Goal: Find specific page/section: Find specific page/section

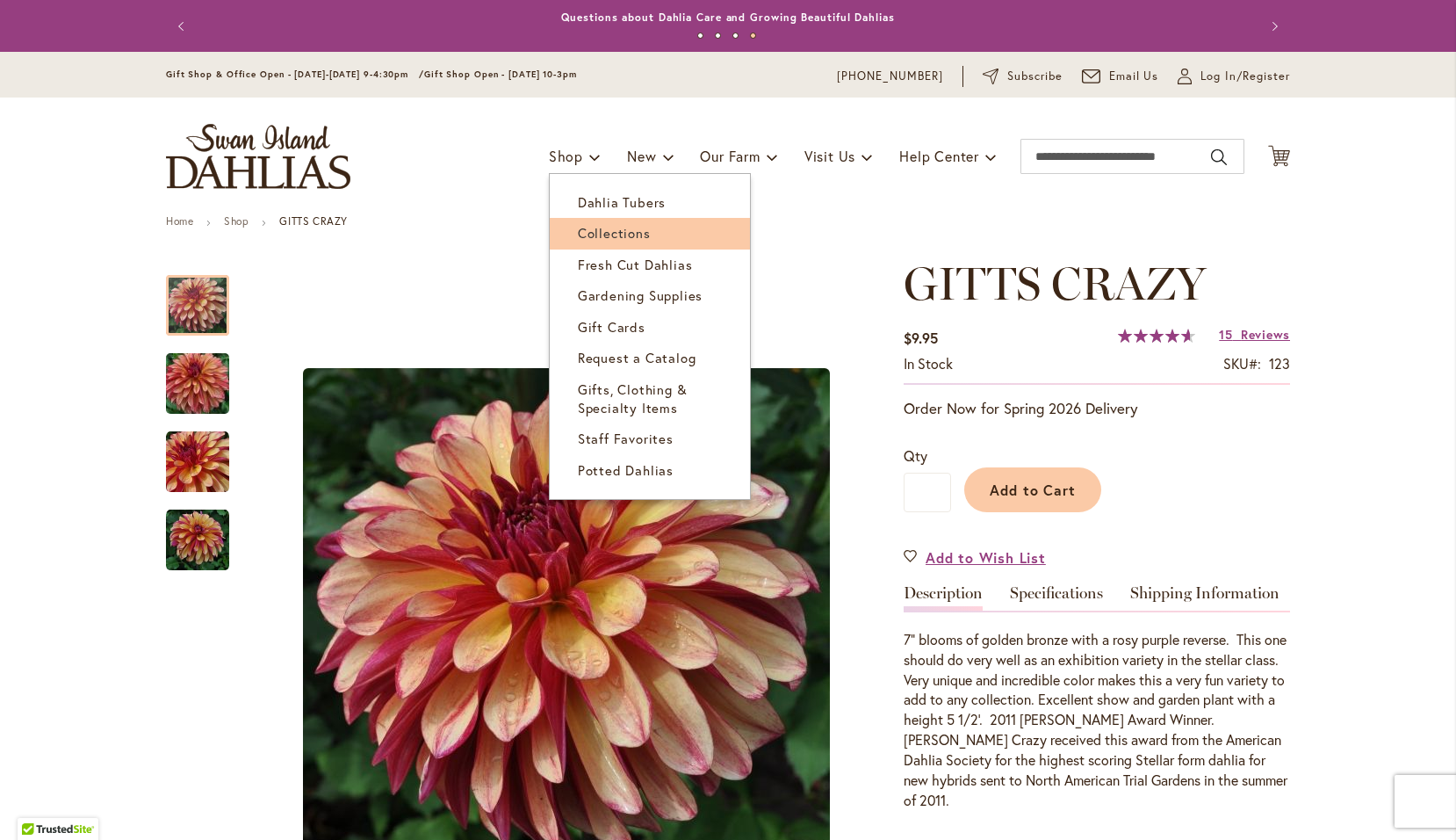
click at [592, 234] on span "Collections" at bounding box center [614, 233] width 73 height 18
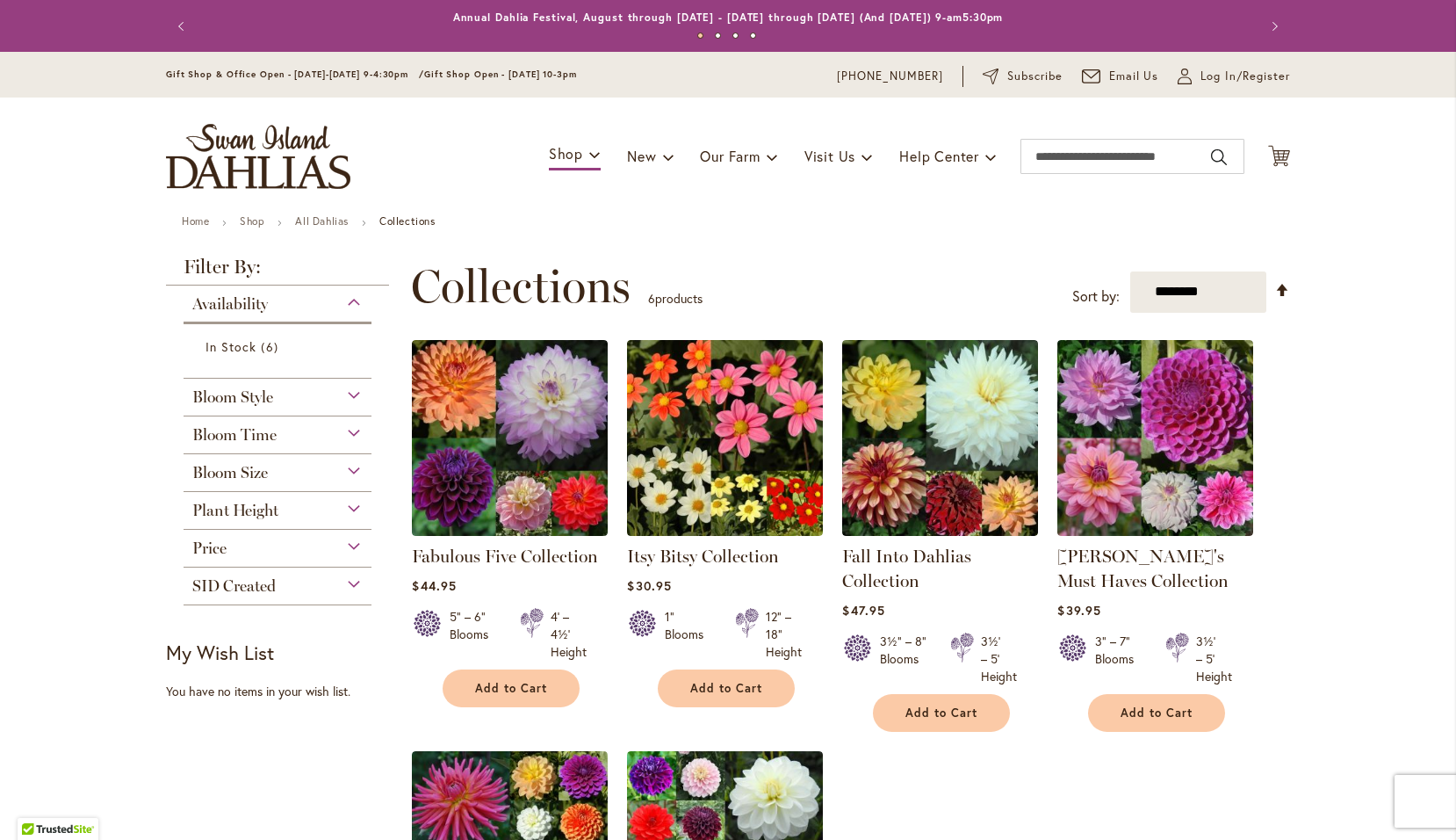
scroll to position [293, 0]
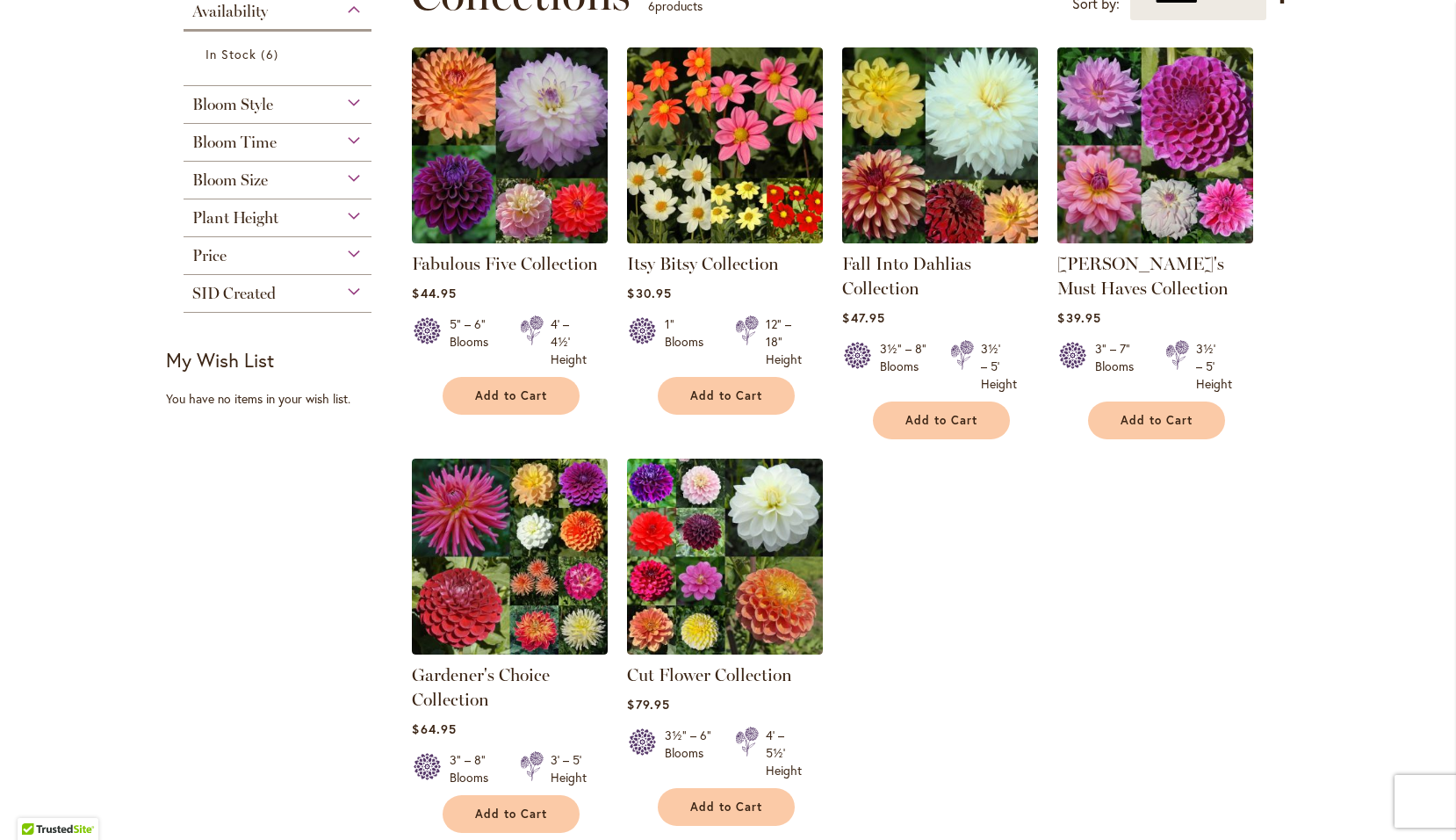
click at [934, 161] on img at bounding box center [941, 145] width 206 height 206
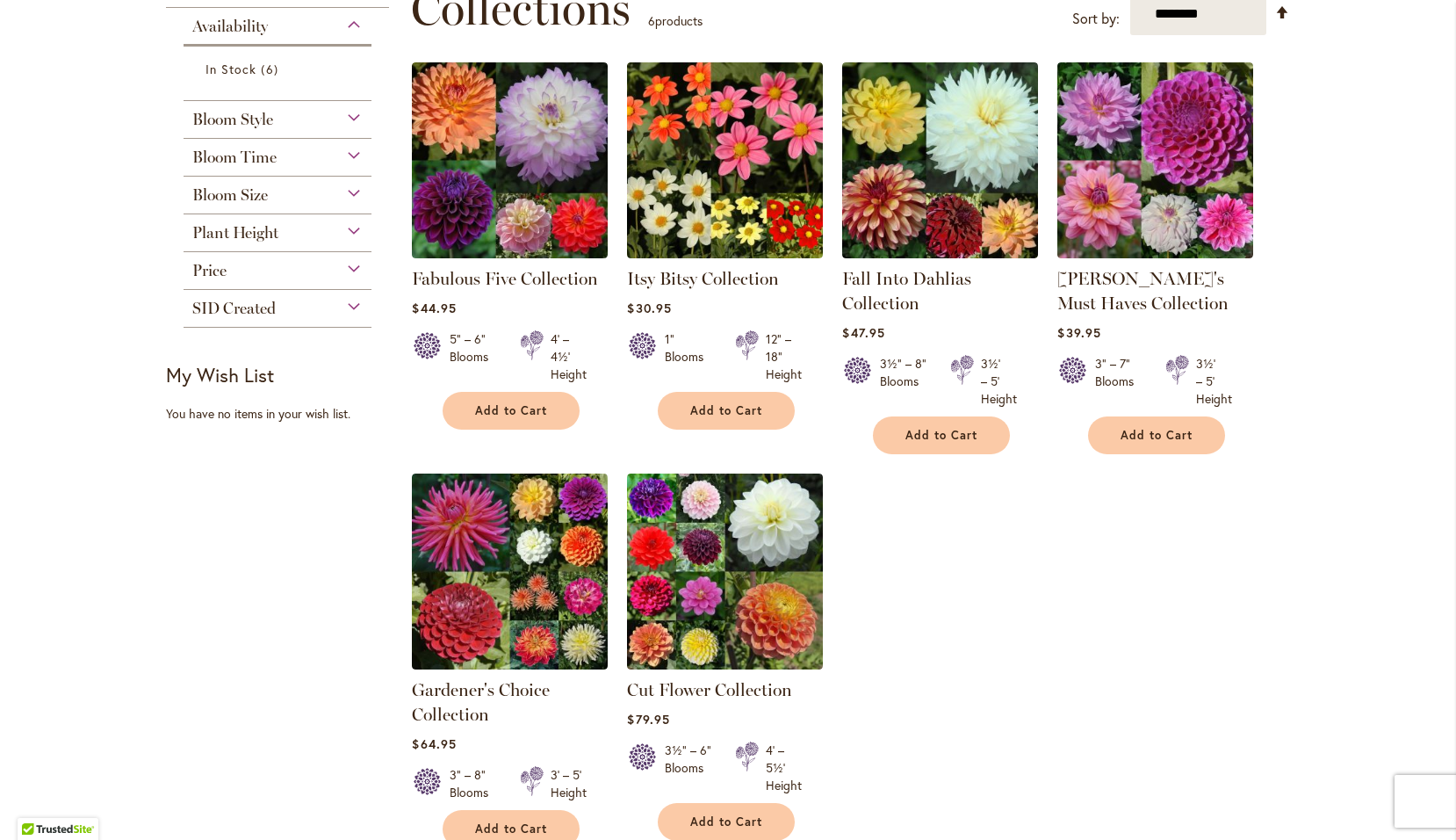
scroll to position [293, 0]
